Goal: Information Seeking & Learning: Learn about a topic

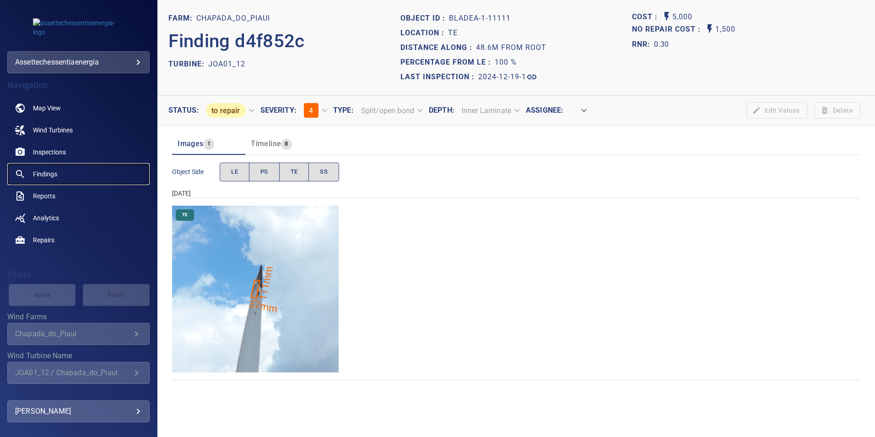
click at [48, 175] on span "Findings" at bounding box center [45, 173] width 24 height 9
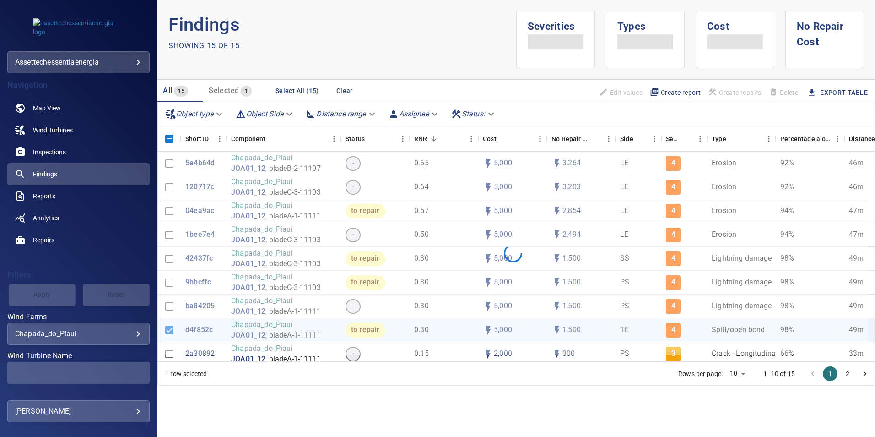
click at [129, 330] on body "**********" at bounding box center [437, 218] width 875 height 437
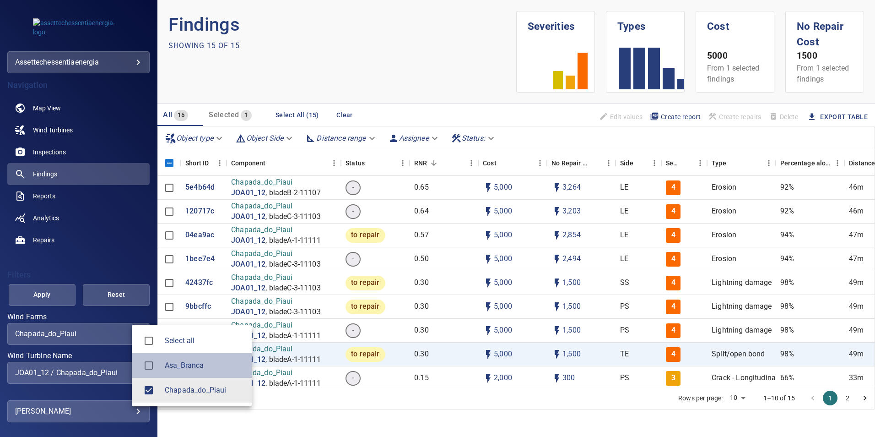
click at [184, 366] on span "Asa_Branca" at bounding box center [205, 365] width 80 height 11
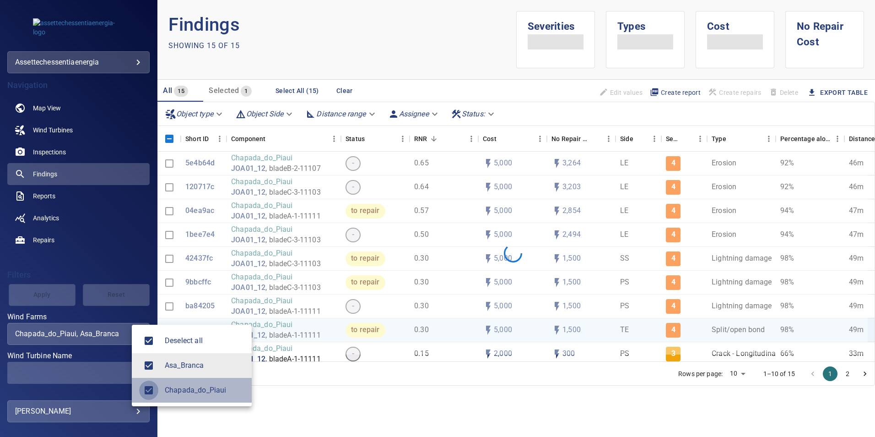
type input "**********"
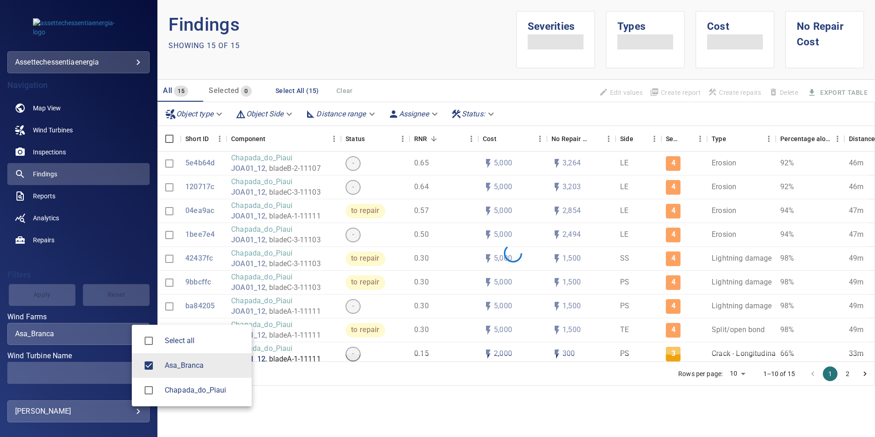
click at [37, 295] on div at bounding box center [437, 218] width 875 height 437
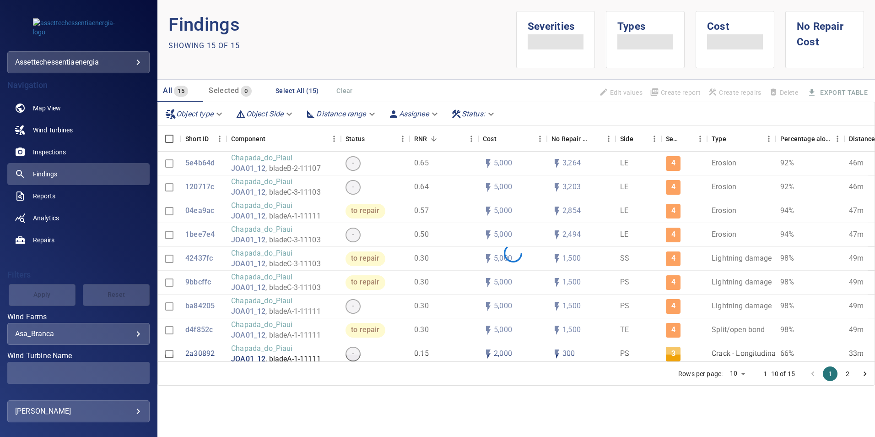
click at [37, 295] on div "Select all Asa_Branca Chapada_do_Piaui" at bounding box center [437, 218] width 875 height 437
click at [94, 336] on body "**********" at bounding box center [437, 218] width 875 height 437
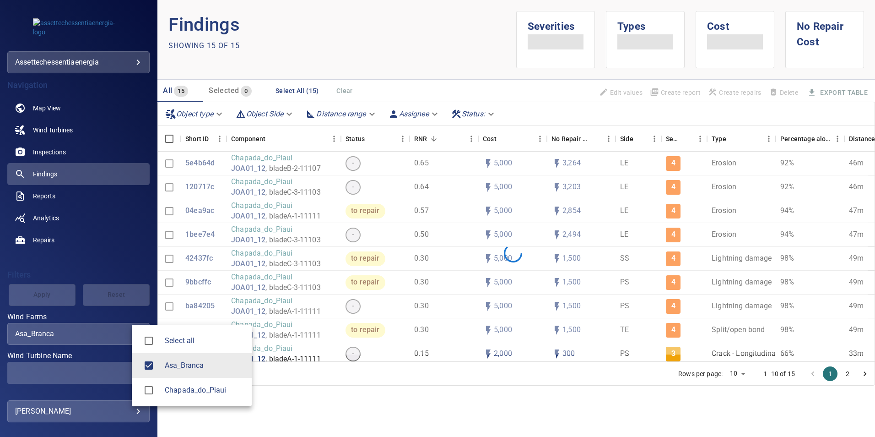
click at [42, 297] on div at bounding box center [437, 218] width 875 height 437
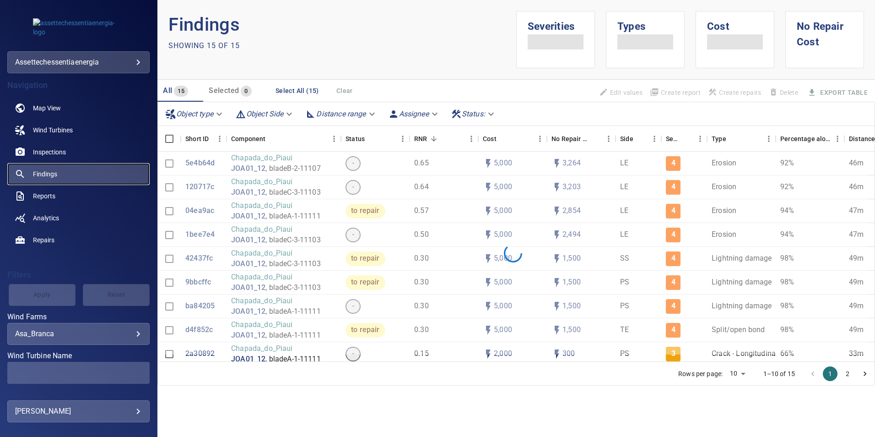
click at [40, 173] on span "Findings" at bounding box center [45, 173] width 24 height 9
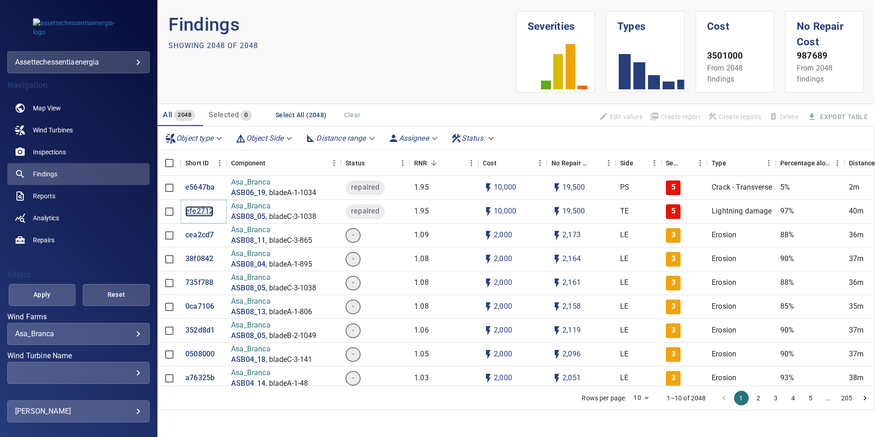
click at [189, 212] on p "efe2712" at bounding box center [199, 211] width 28 height 11
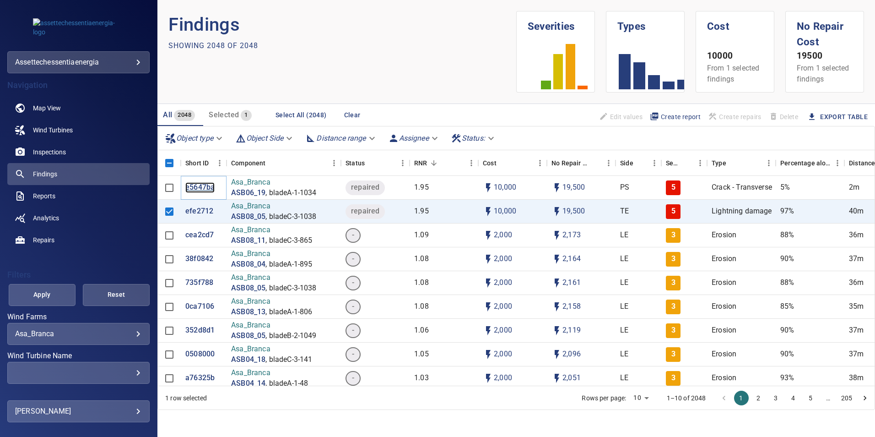
click at [194, 187] on p "e5647ba" at bounding box center [199, 187] width 29 height 11
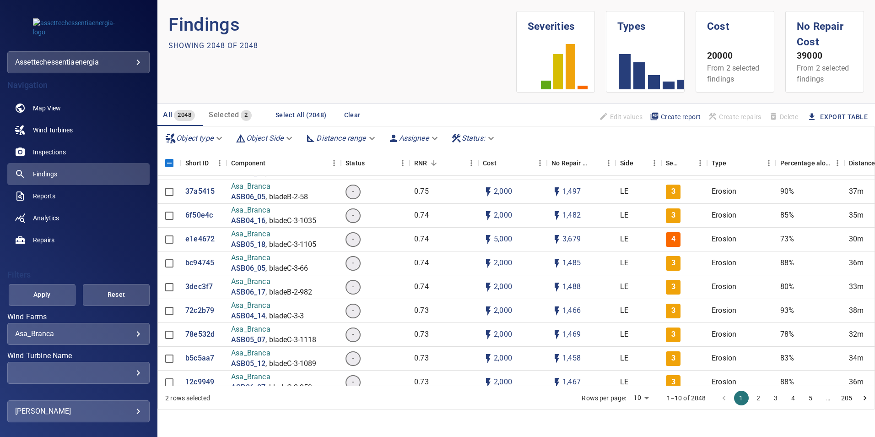
scroll to position [1694, 0]
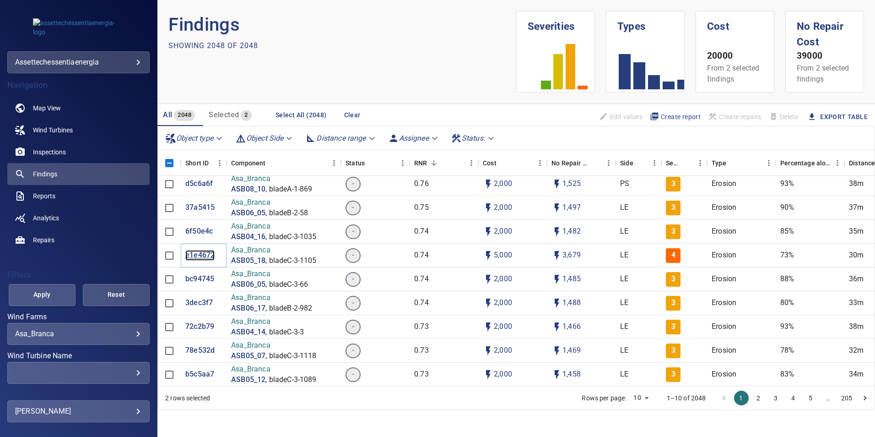
click at [203, 252] on p "e1e4672" at bounding box center [199, 255] width 29 height 11
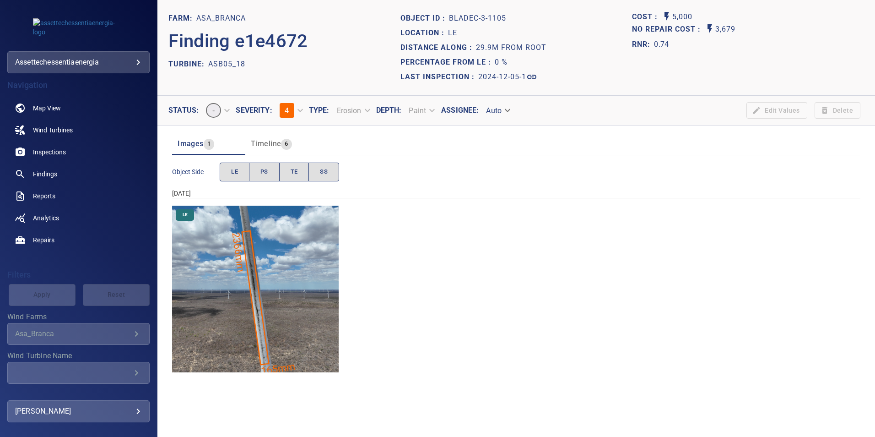
click at [245, 262] on img "Asa_Branca/ASB05_18/2024-12-05-1/2024-12-05-3/image130wp130.jpg" at bounding box center [255, 289] width 167 height 167
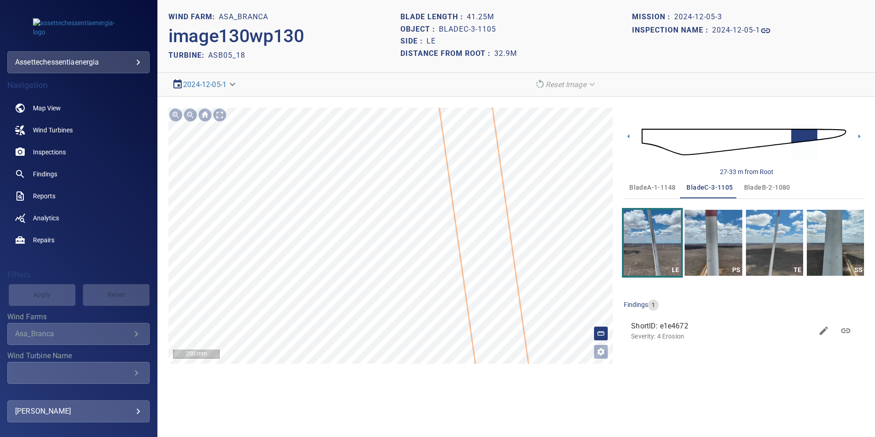
click at [471, 287] on icon at bounding box center [498, 335] width 154 height 741
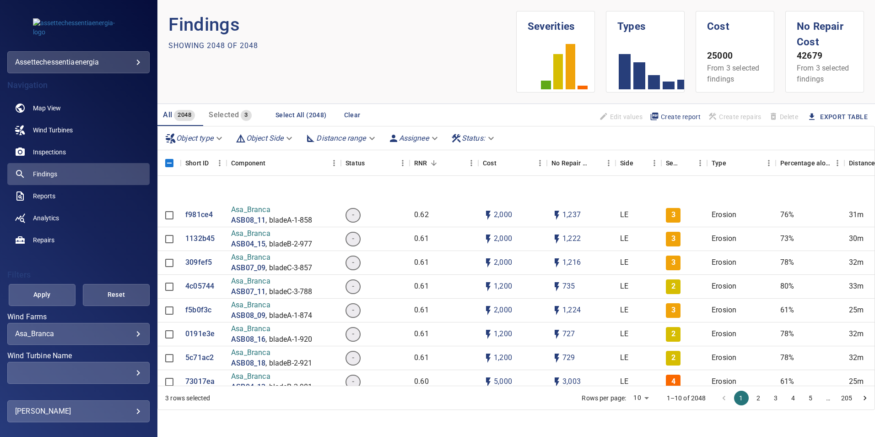
scroll to position [4394, 0]
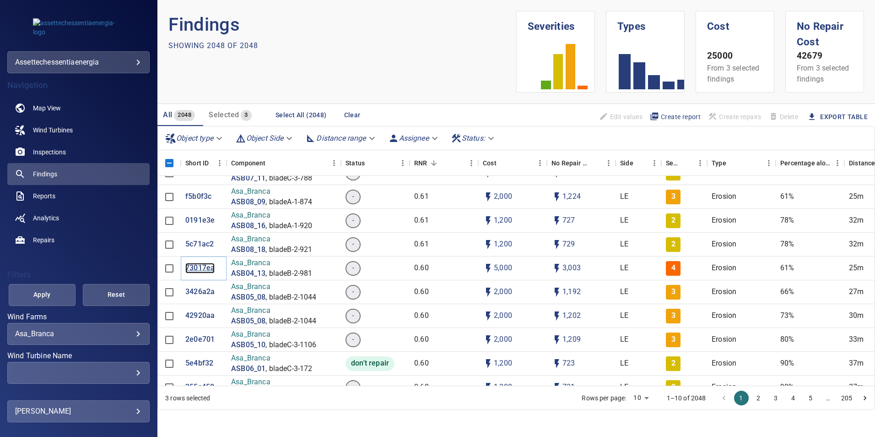
click at [197, 265] on p "73017ea" at bounding box center [199, 268] width 29 height 11
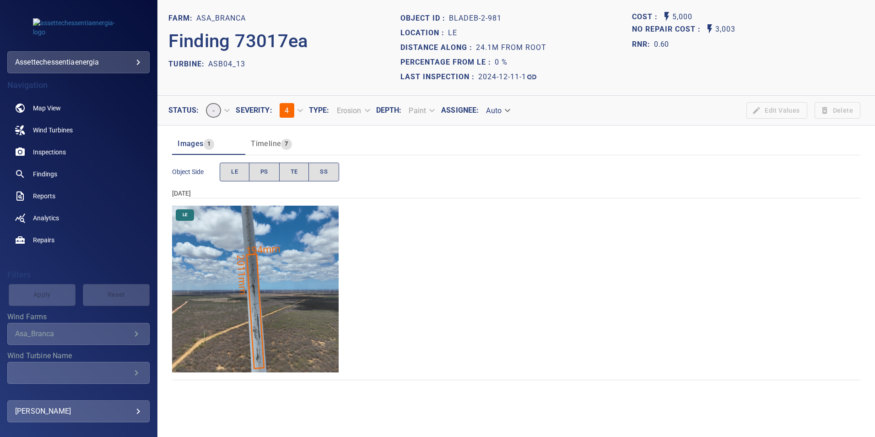
click at [245, 244] on img "Asa_Branca/ASB04_13/2024-12-11-1/2024-12-11-2/image67wp67.jpg" at bounding box center [255, 289] width 167 height 167
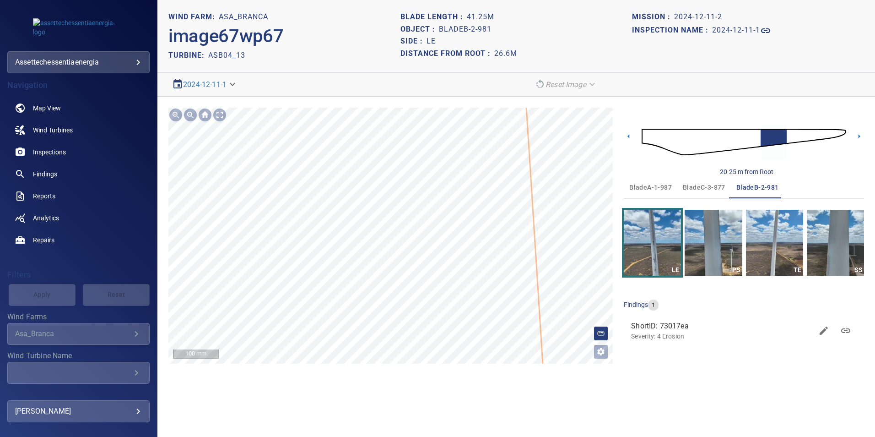
click at [517, 296] on div "Asa_Branca/ASB04_13/73017ea0-cef2-11ef-afa4-bf9da9bb4b3d Severity 4 Erosion" at bounding box center [390, 236] width 444 height 256
click at [566, 279] on icon at bounding box center [599, 310] width 197 height 1240
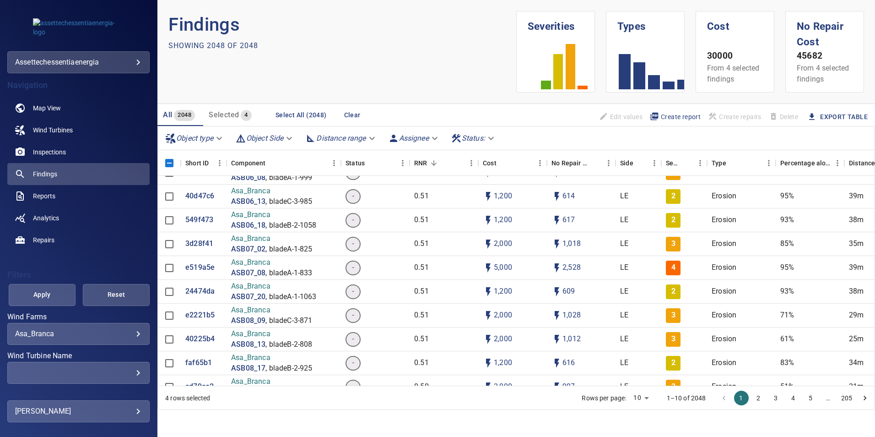
scroll to position [6637, 0]
